Goal: Task Accomplishment & Management: Manage account settings

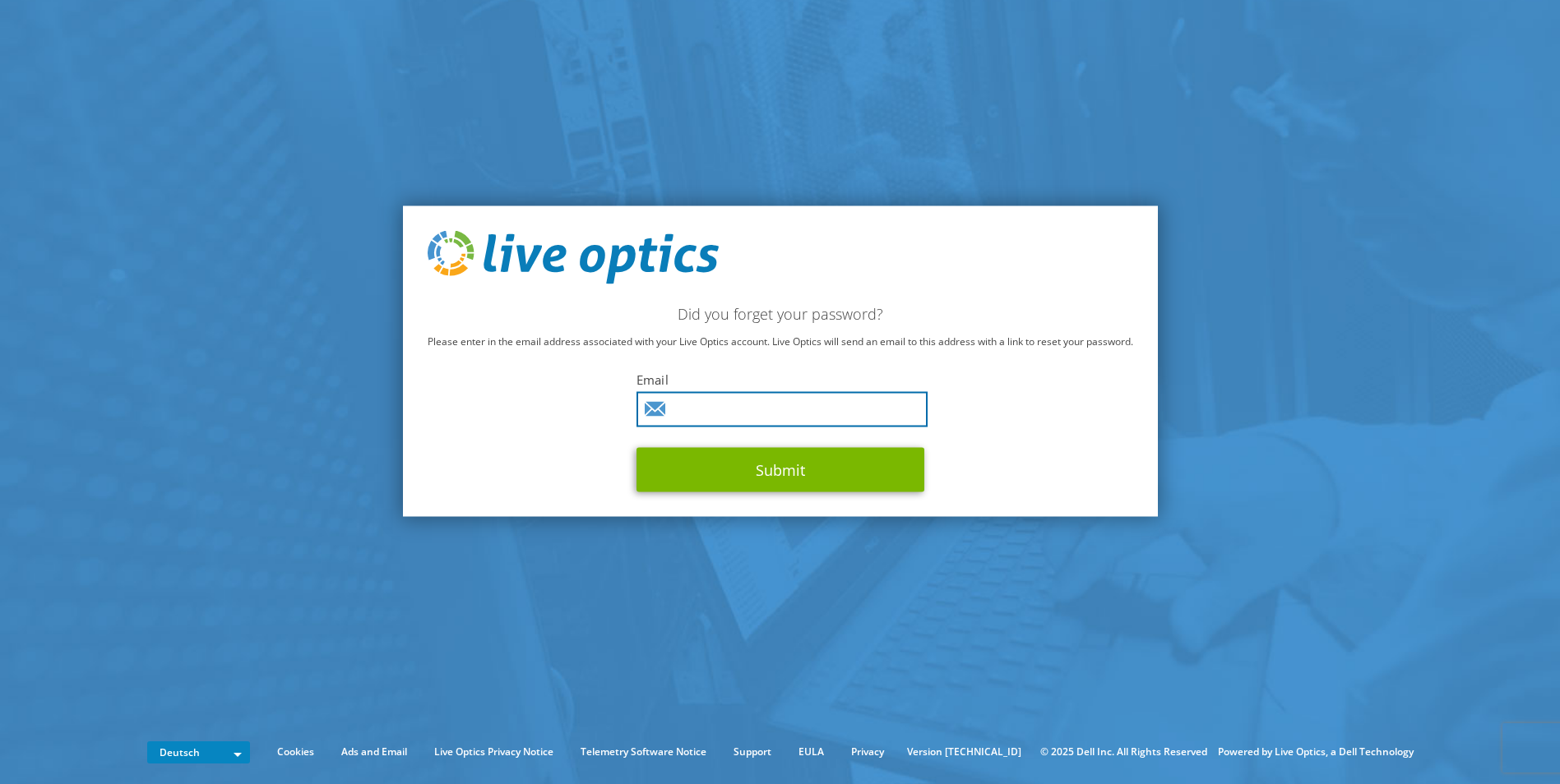
click at [721, 420] on input "text" at bounding box center [782, 410] width 291 height 35
click at [472, 335] on p "Please enter in the email address associated with your Live Optics account. Liv…" at bounding box center [780, 342] width 705 height 18
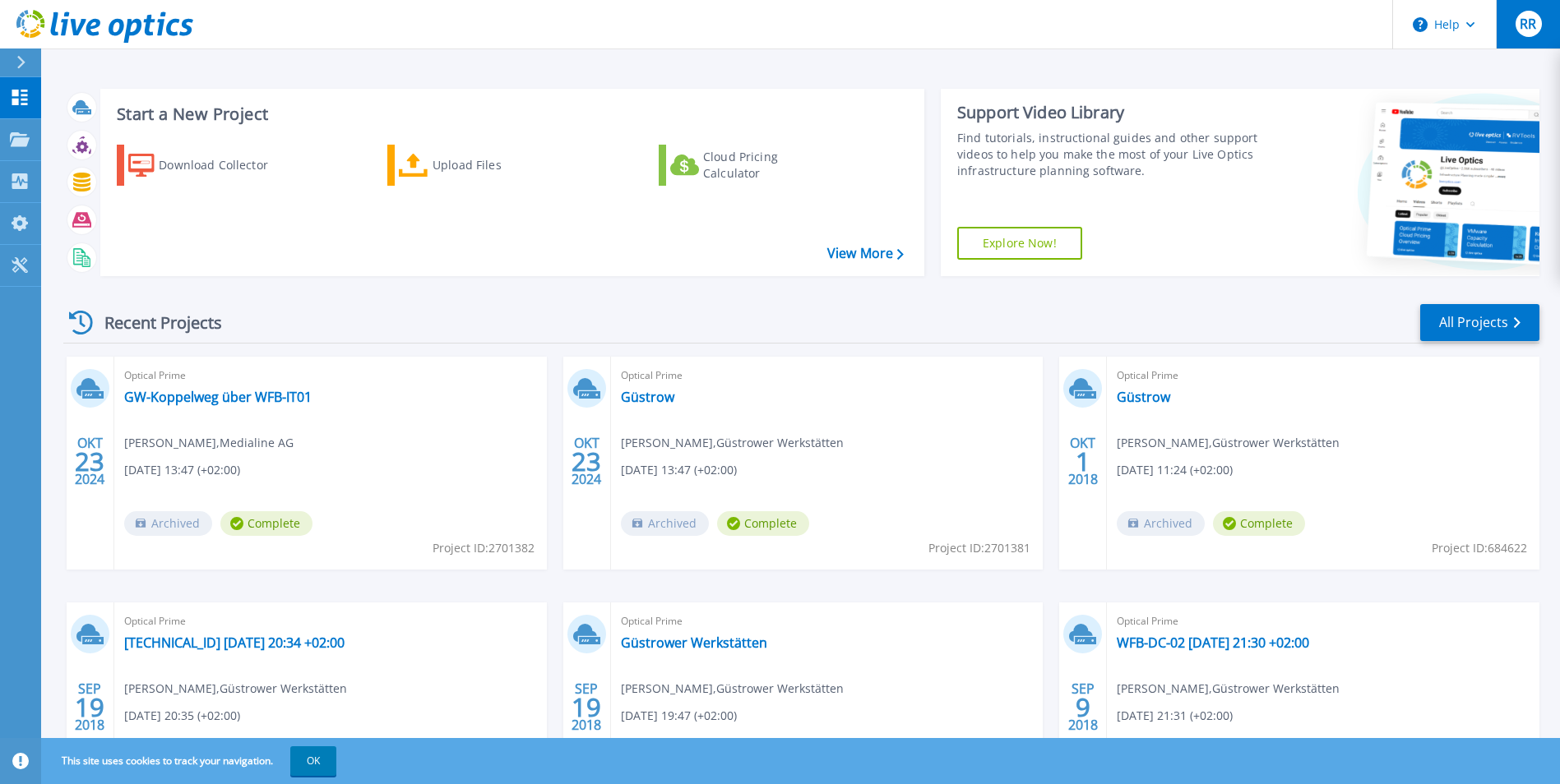
click at [1528, 14] on div "RR" at bounding box center [1529, 24] width 26 height 26
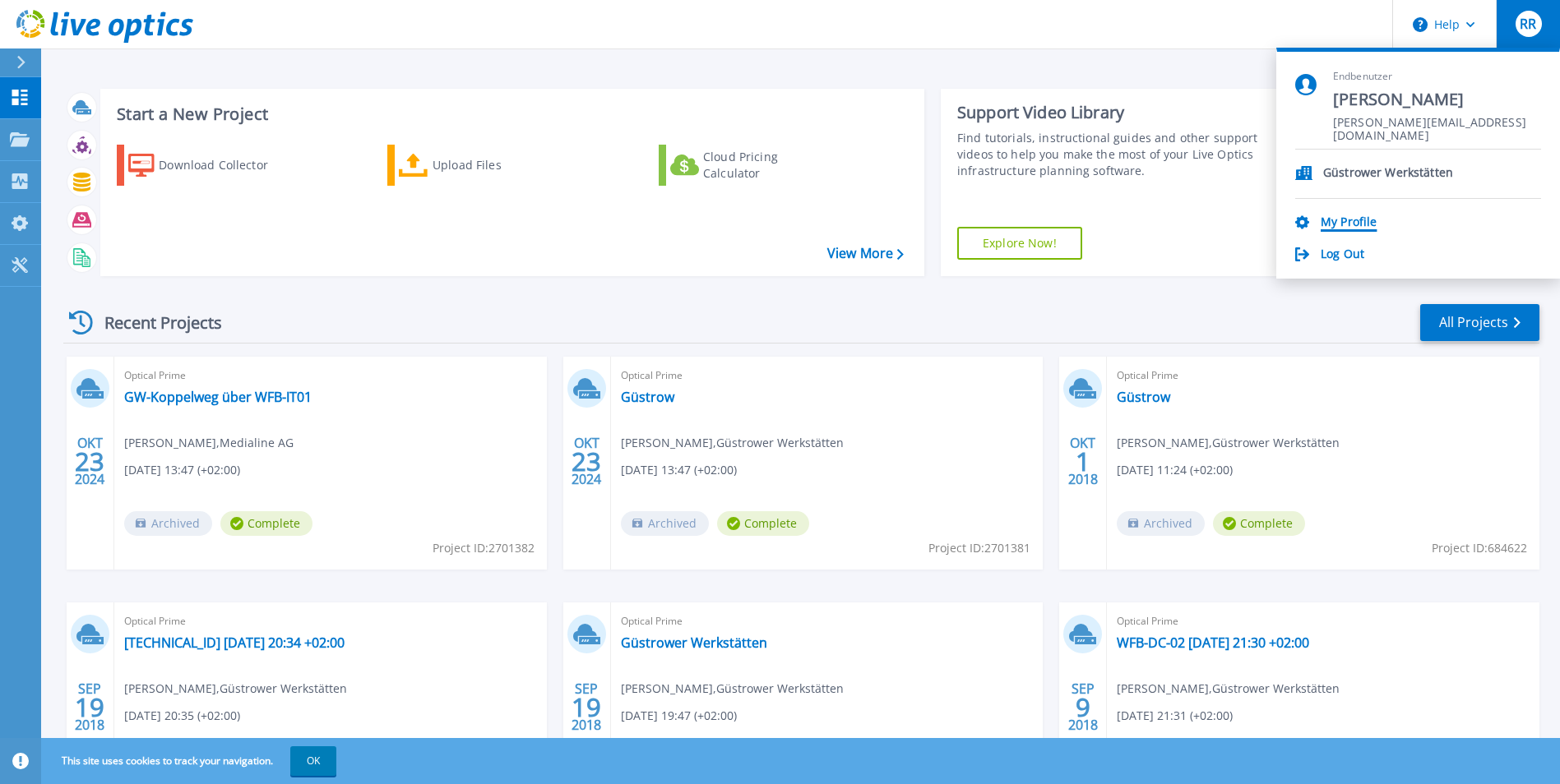
click at [1363, 223] on link "My Profile" at bounding box center [1349, 223] width 56 height 16
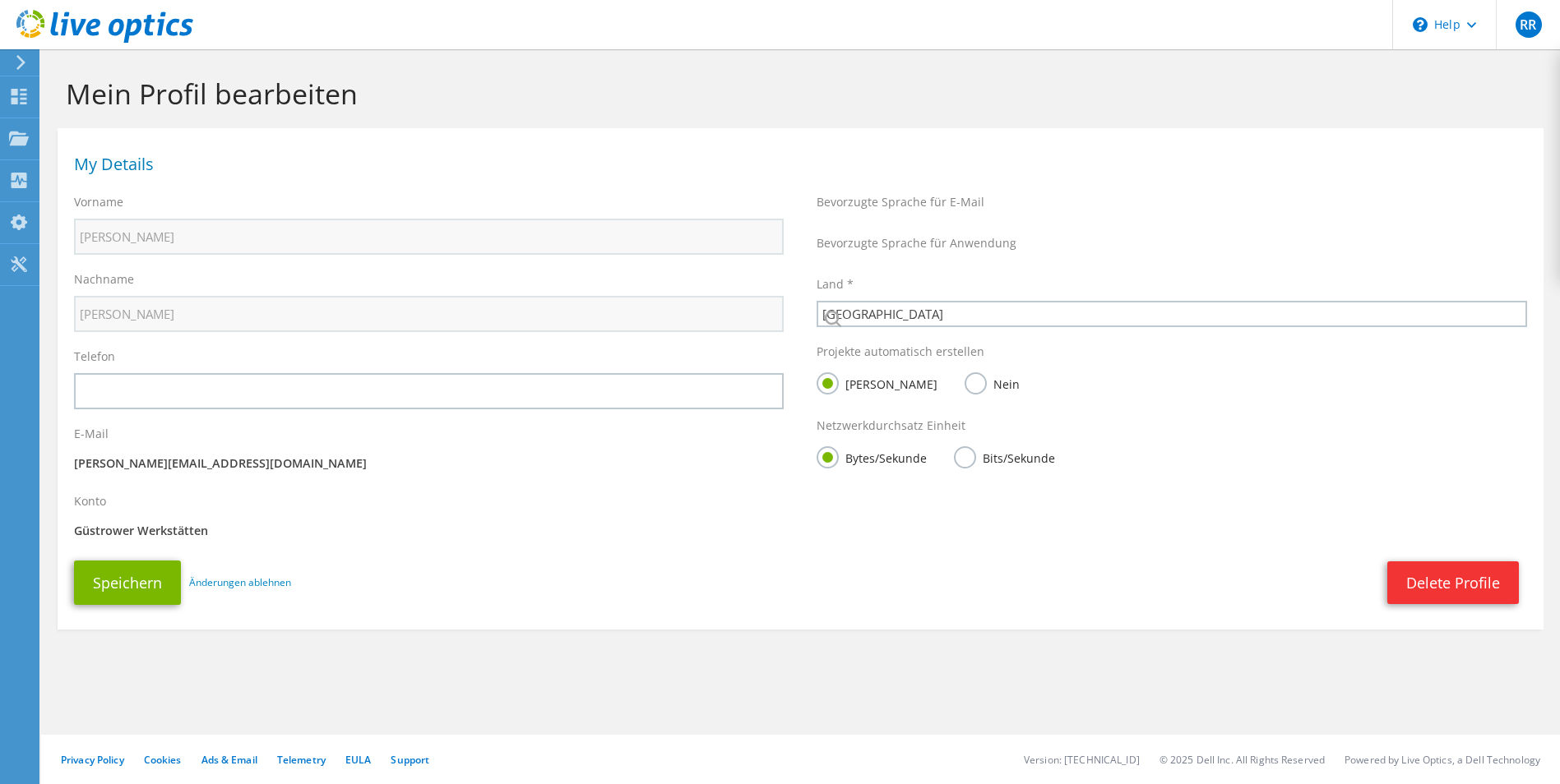
select select "56"
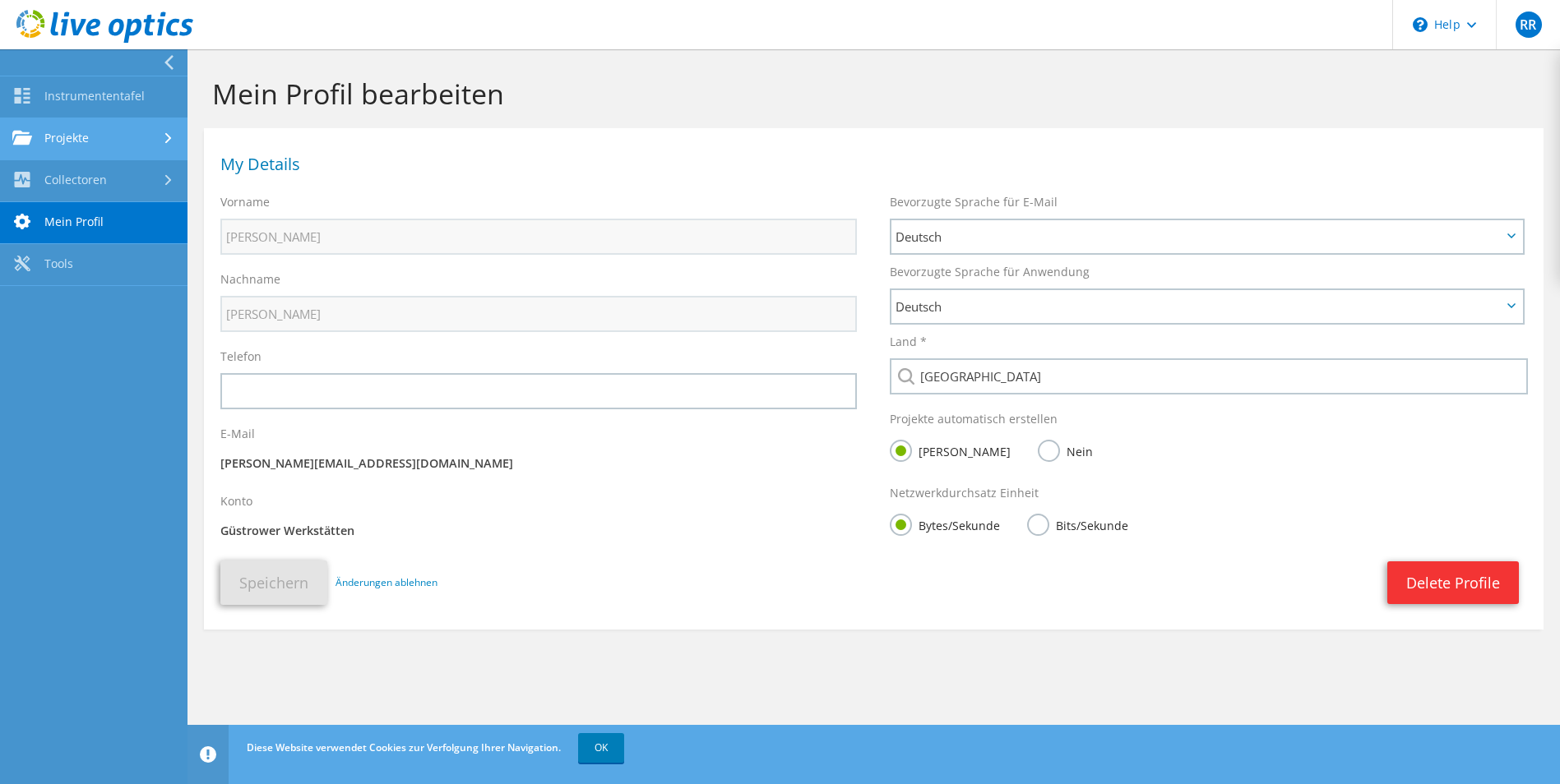
click at [84, 141] on link "Projekte" at bounding box center [93, 140] width 187 height 42
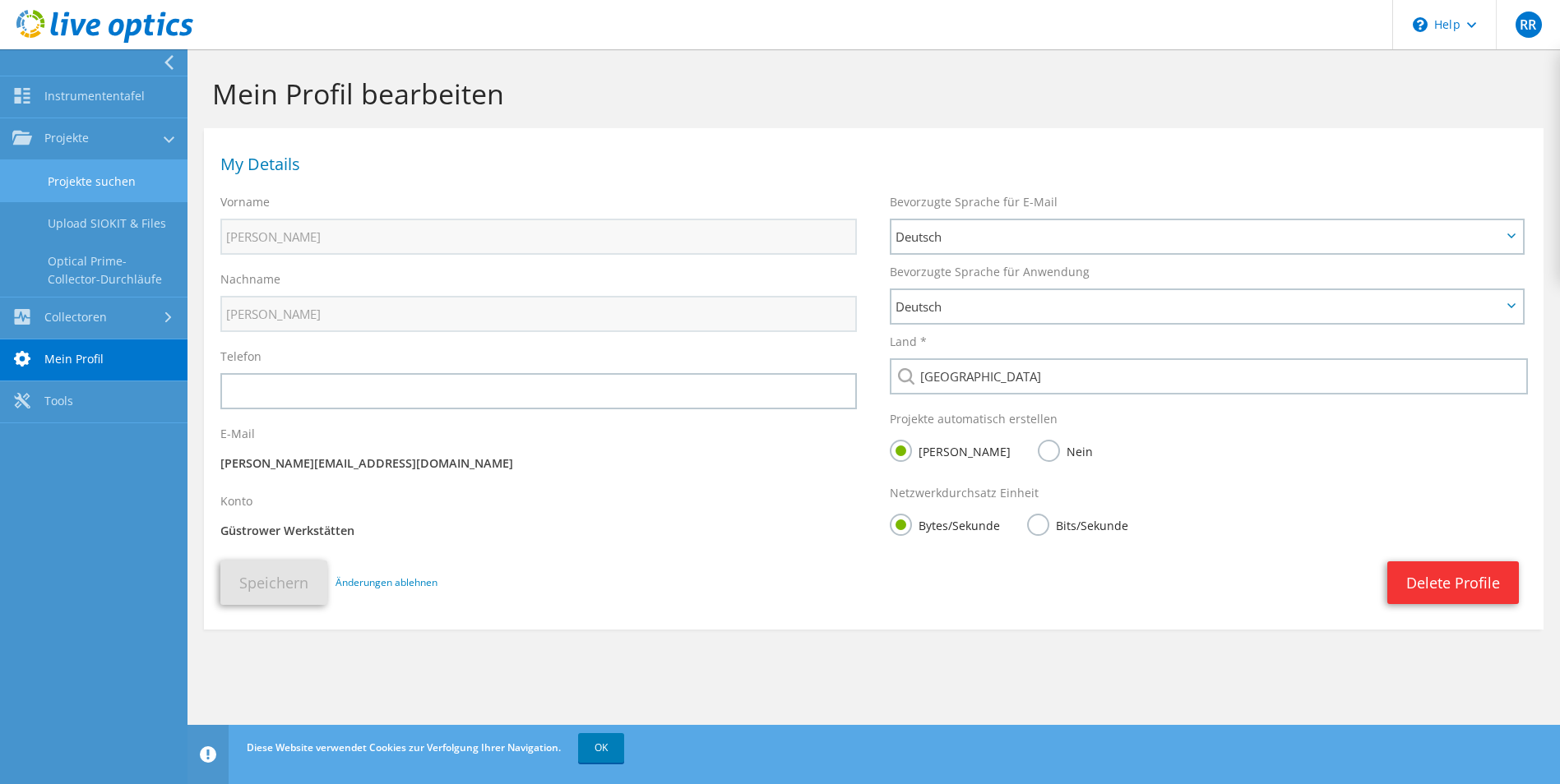
click at [88, 176] on link "Projekte suchen" at bounding box center [93, 182] width 187 height 42
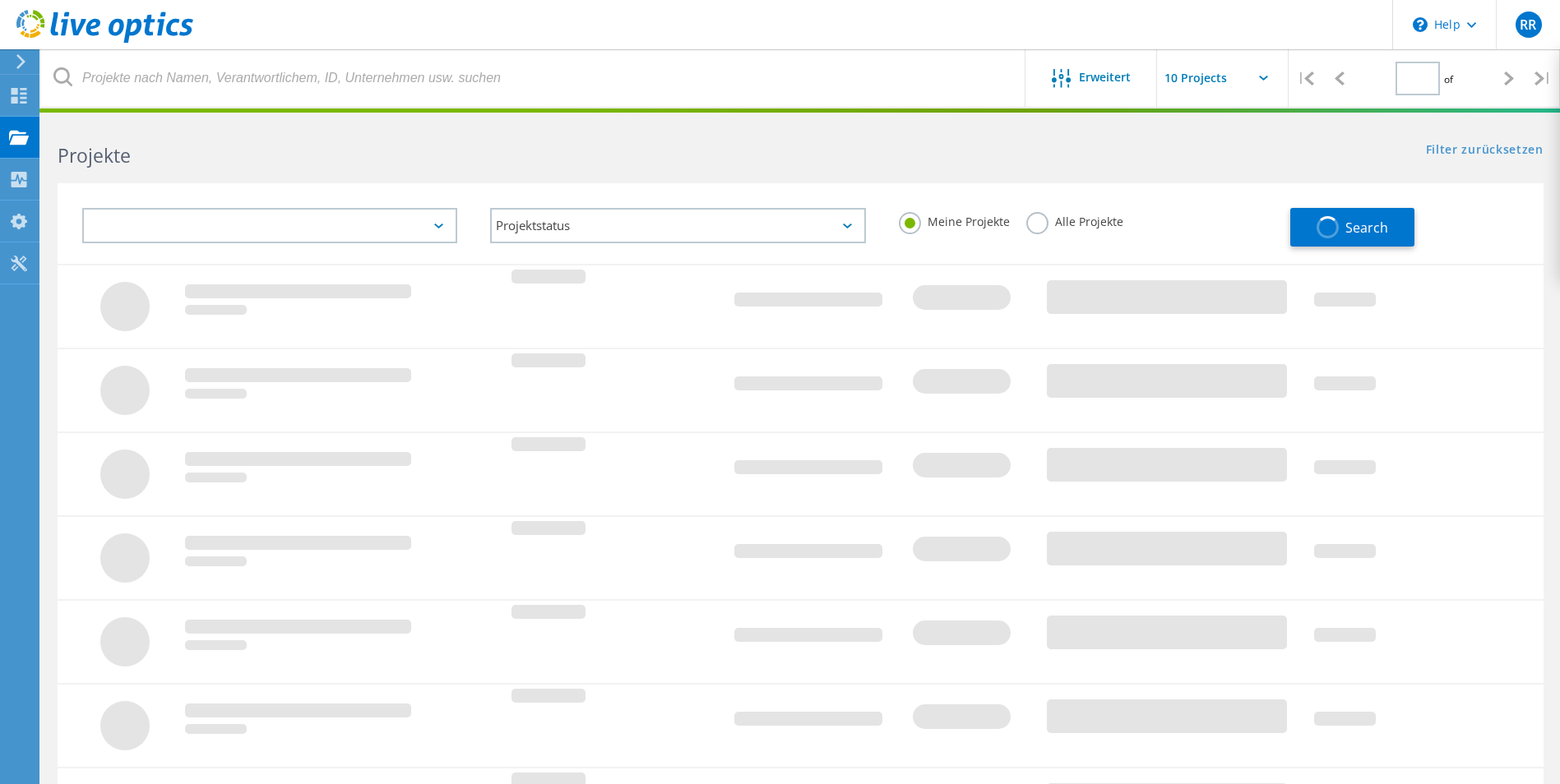
type input "1"
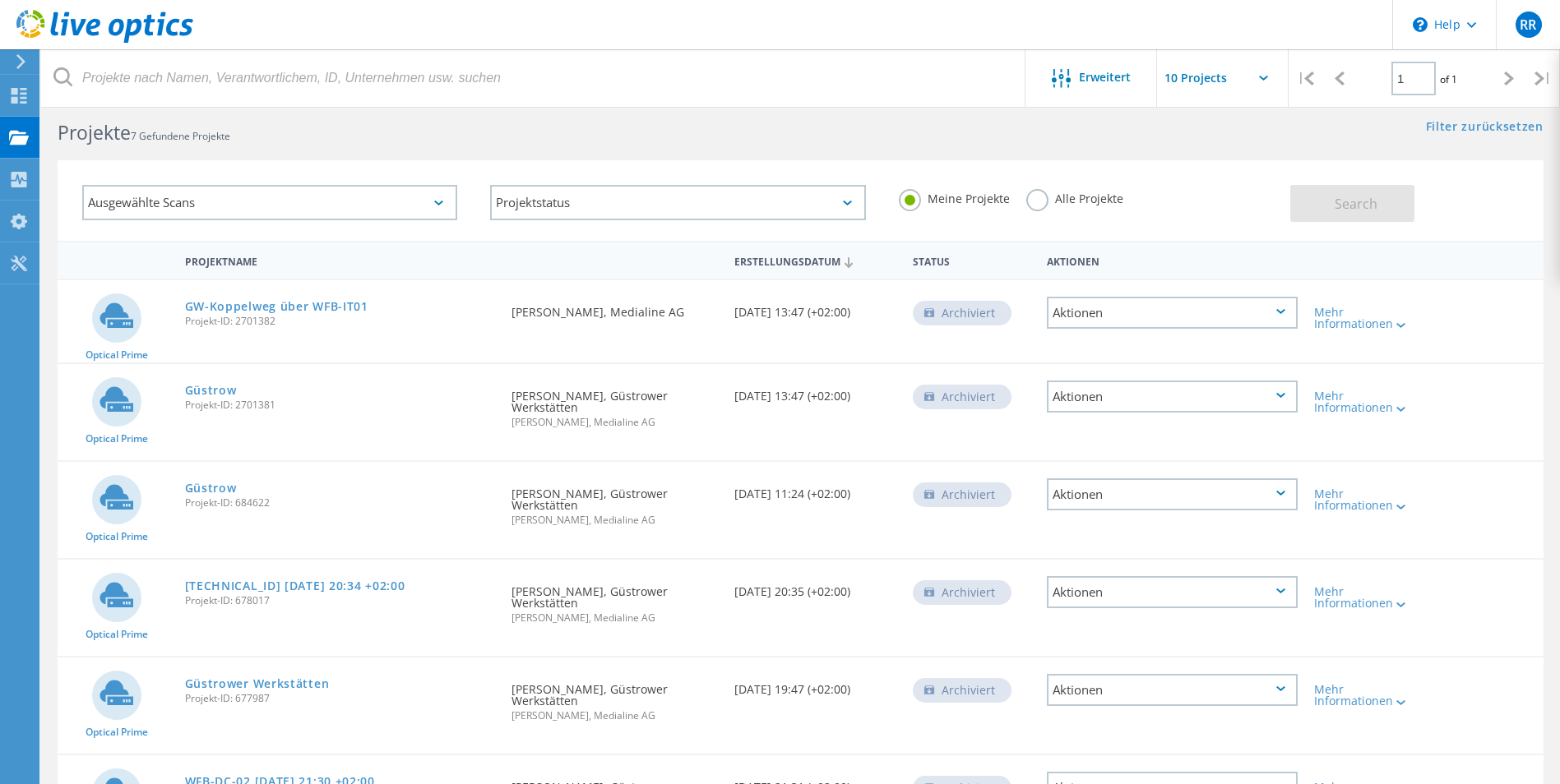
scroll to position [18, 0]
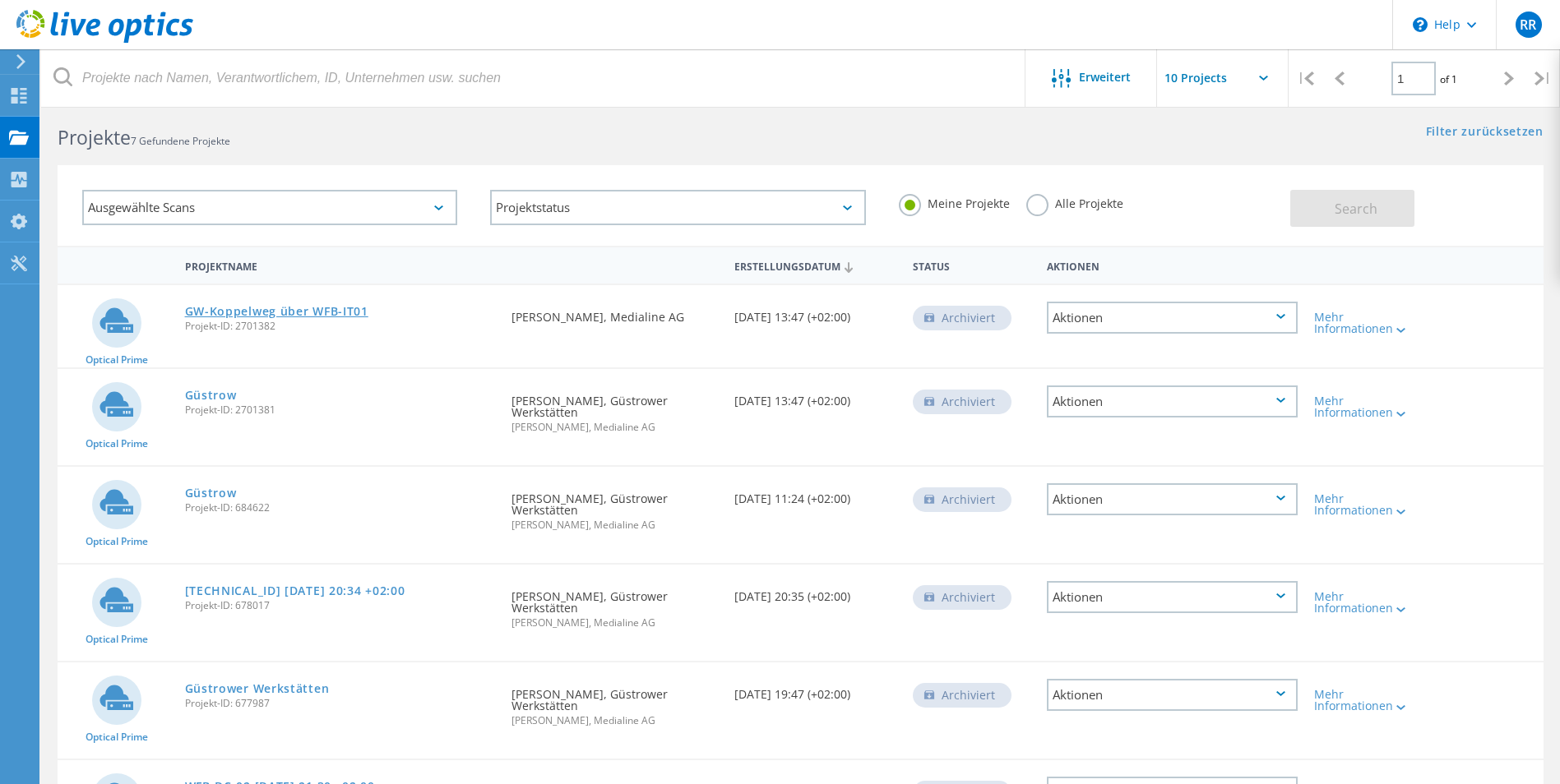
click at [228, 315] on link "GW-Koppelweg über WFB-IT01" at bounding box center [277, 311] width 184 height 11
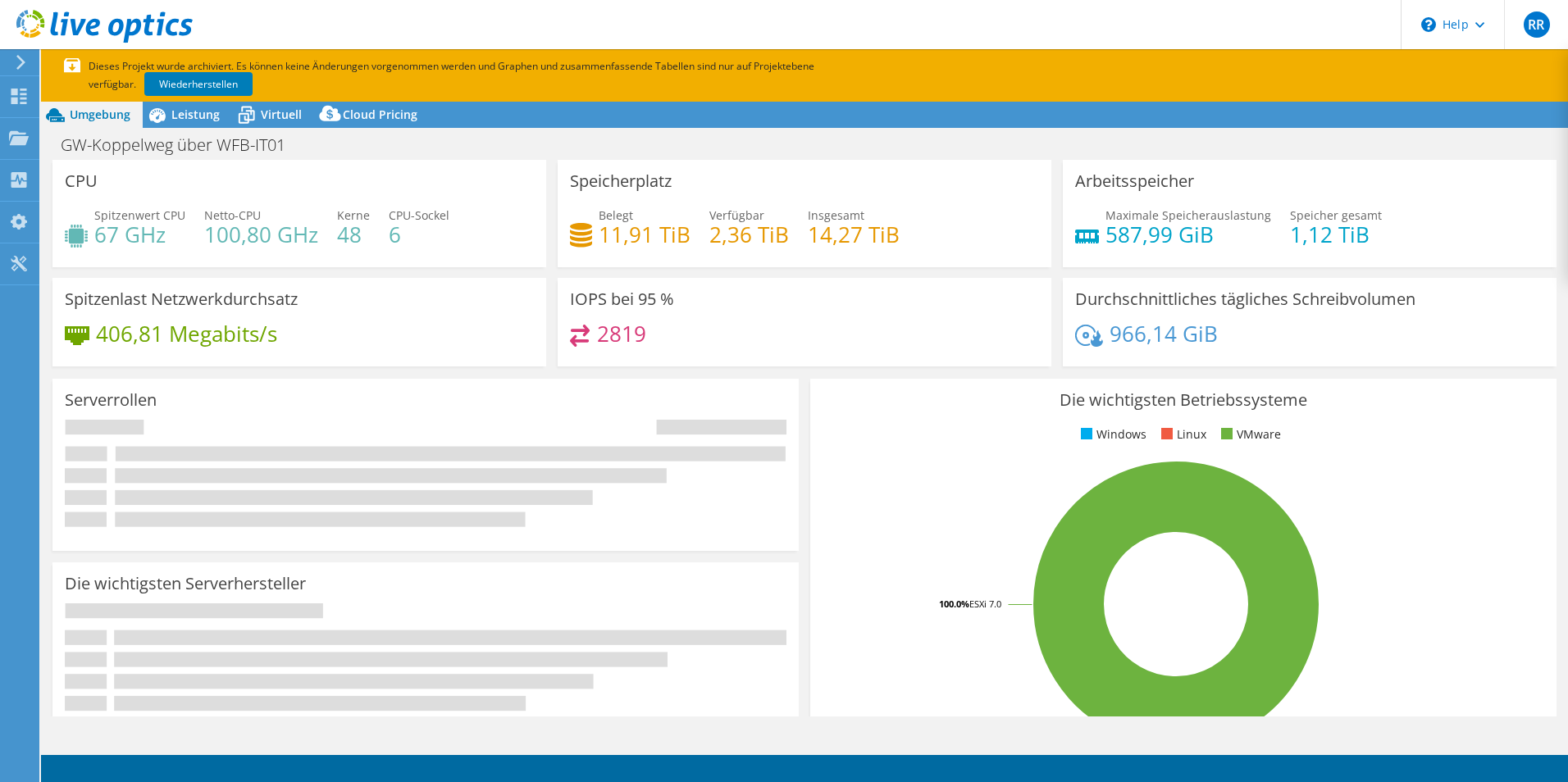
select select "EUFrankfurt"
select select "EUR"
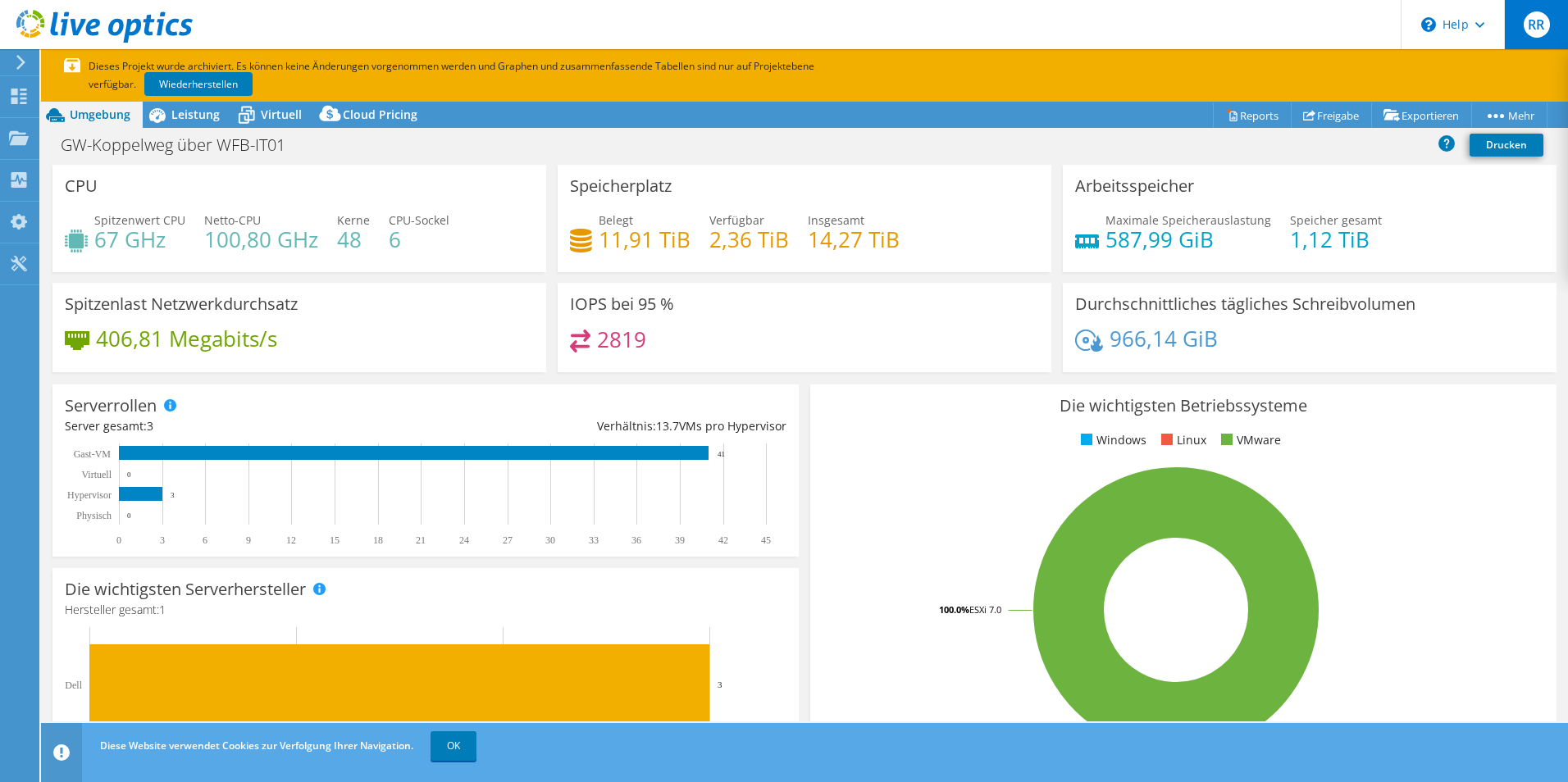
click at [1536, 19] on span "RR" at bounding box center [1537, 25] width 26 height 26
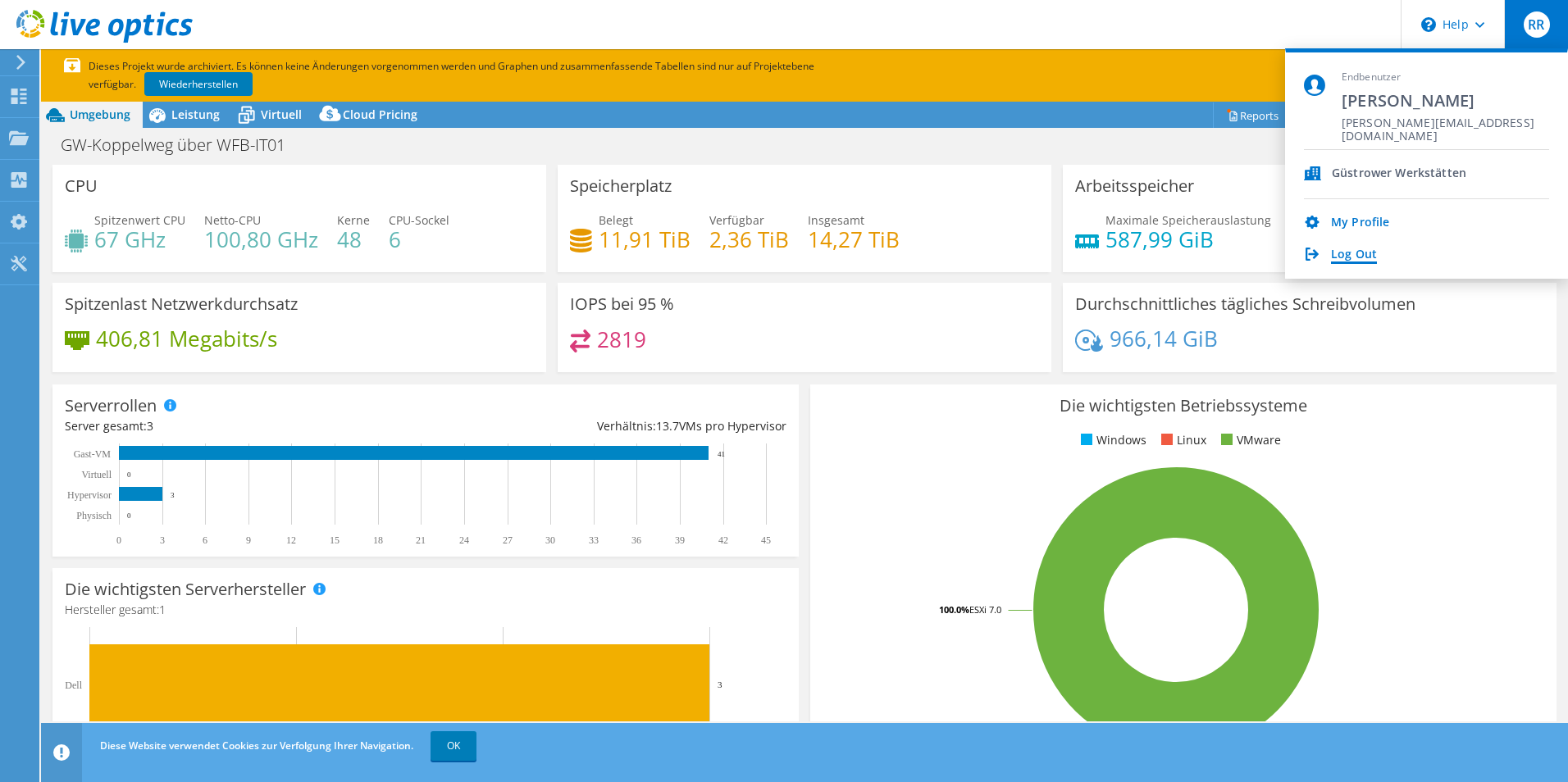
click at [1365, 249] on link "Log Out" at bounding box center [1354, 256] width 46 height 16
